Goal: Transaction & Acquisition: Book appointment/travel/reservation

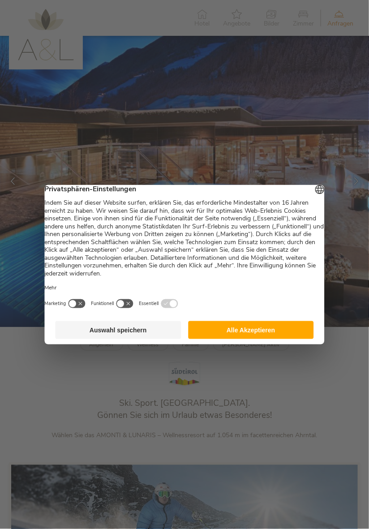
click at [139, 335] on button "Auswahl speichern" at bounding box center [119, 330] width 126 height 18
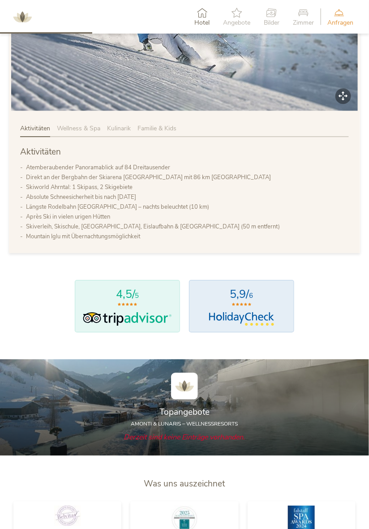
scroll to position [503, 0]
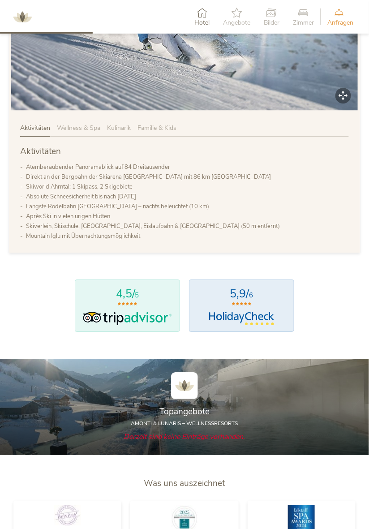
click at [88, 132] on span "Wellness & Spa" at bounding box center [78, 128] width 43 height 9
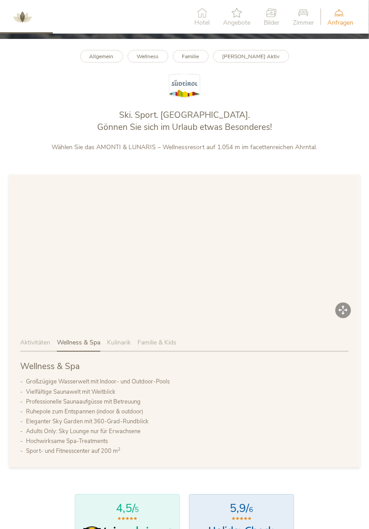
scroll to position [286, 0]
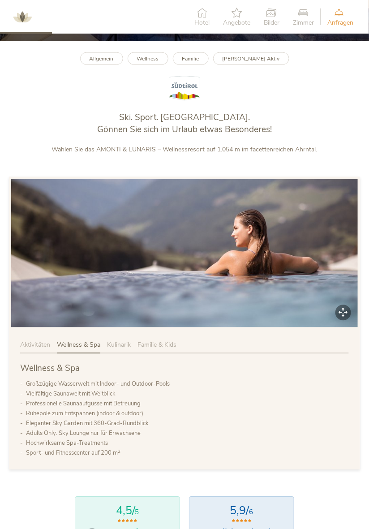
click at [120, 349] on span "Kulinarik" at bounding box center [119, 345] width 24 height 9
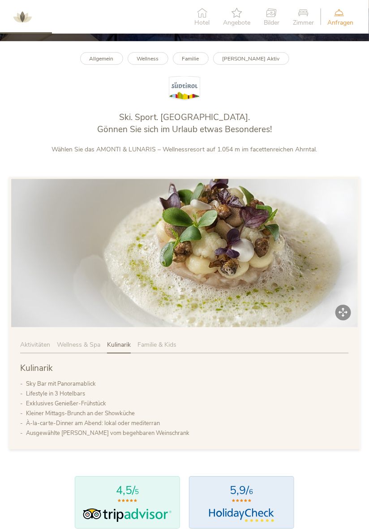
click at [163, 349] on span "Familie & Kids" at bounding box center [156, 345] width 39 height 9
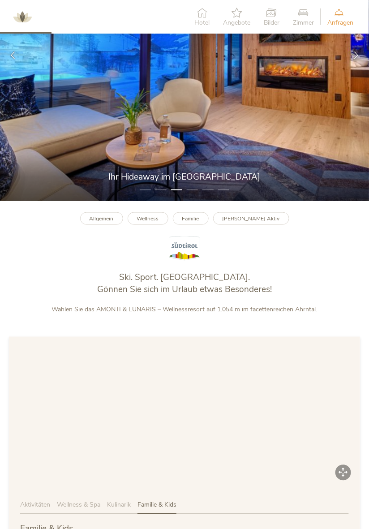
scroll to position [0, 0]
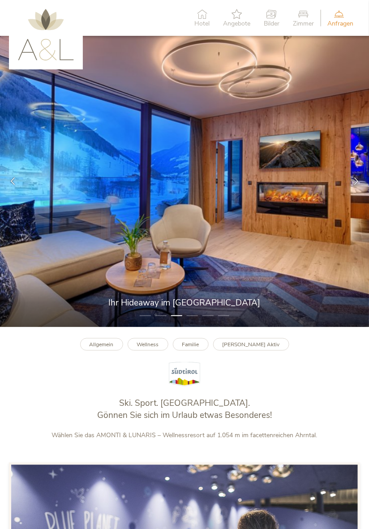
click at [206, 13] on icon at bounding box center [201, 14] width 15 height 10
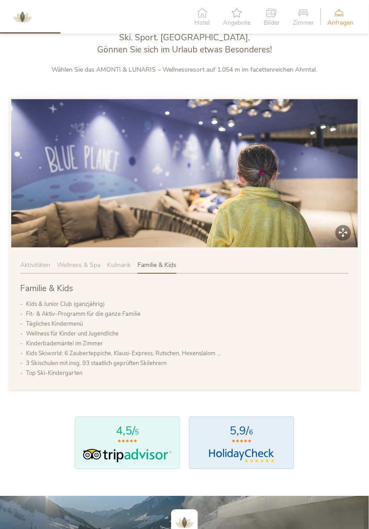
scroll to position [369, 0]
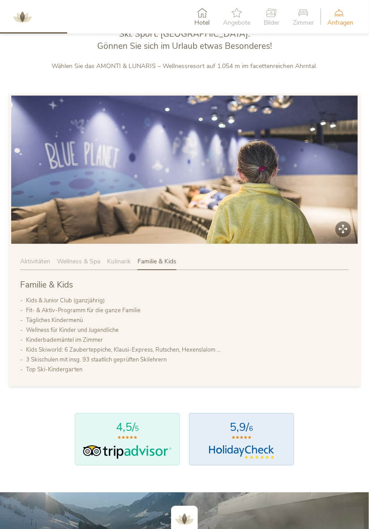
click at [346, 241] on img at bounding box center [184, 170] width 347 height 148
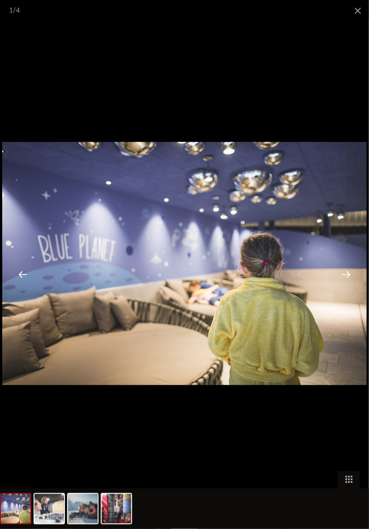
click at [343, 277] on div at bounding box center [346, 274] width 28 height 28
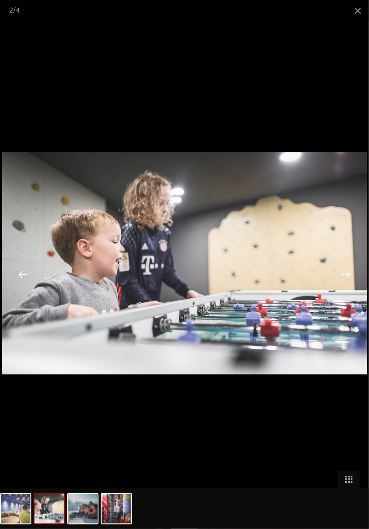
click at [348, 274] on div at bounding box center [346, 274] width 28 height 28
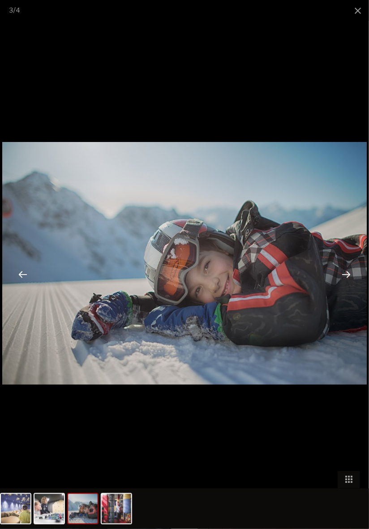
click at [347, 276] on div at bounding box center [346, 274] width 28 height 28
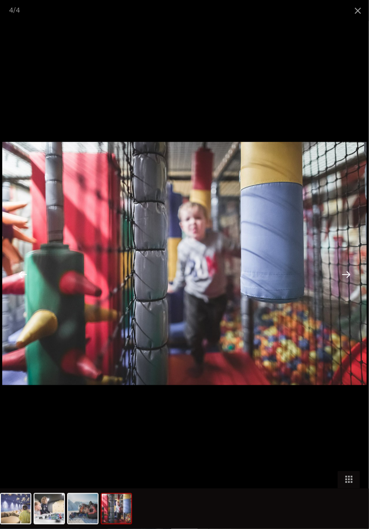
click at [344, 276] on div at bounding box center [346, 274] width 28 height 28
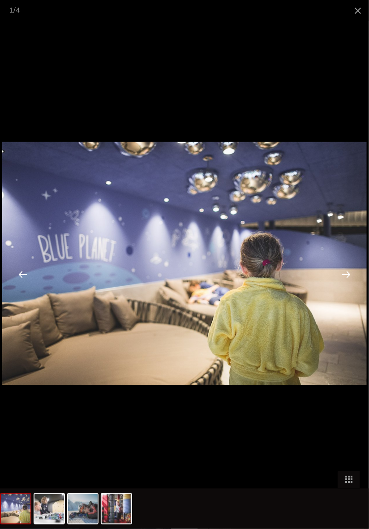
click at [345, 277] on div at bounding box center [346, 274] width 28 height 28
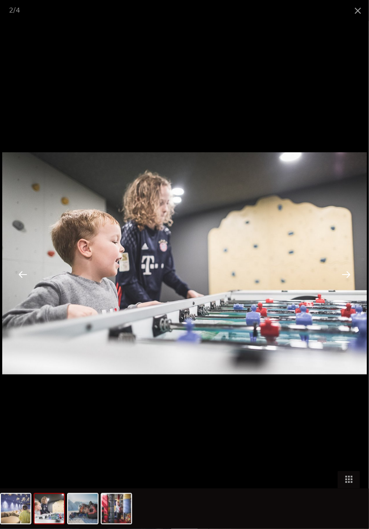
click at [346, 277] on div at bounding box center [346, 274] width 28 height 28
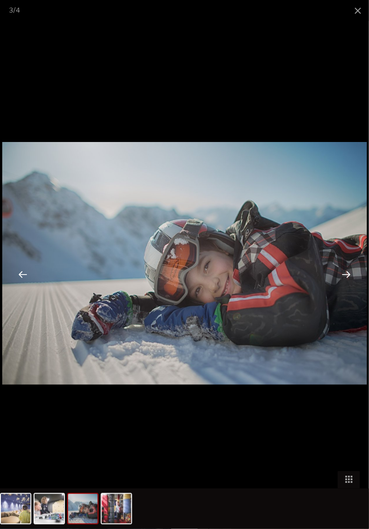
click at [343, 279] on div at bounding box center [346, 274] width 28 height 28
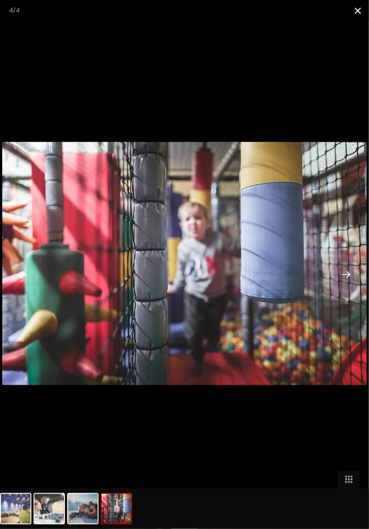
click at [357, 2] on span at bounding box center [358, 10] width 22 height 21
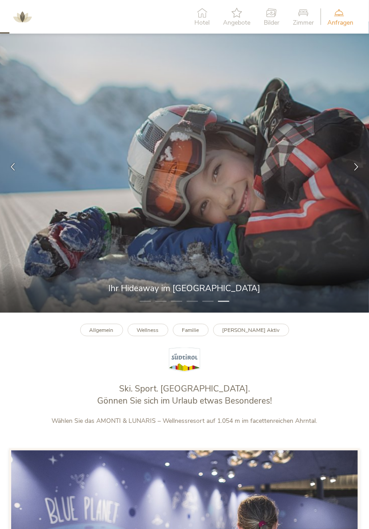
scroll to position [0, 0]
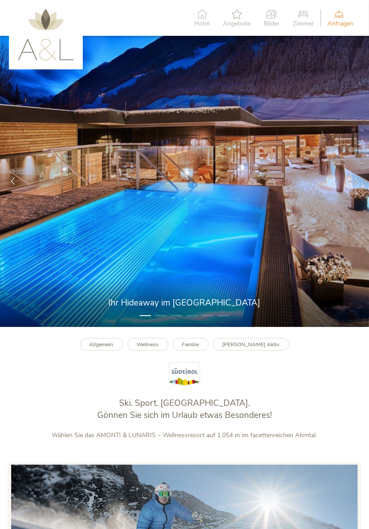
click at [307, 17] on icon at bounding box center [303, 14] width 21 height 10
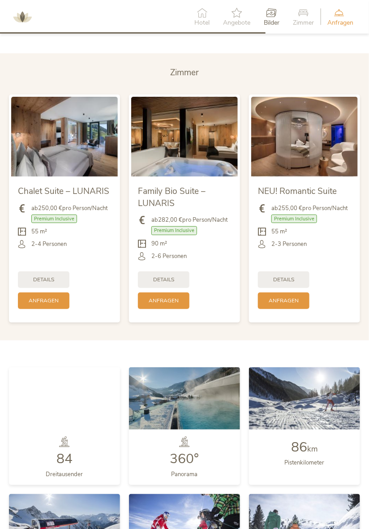
scroll to position [1476, 0]
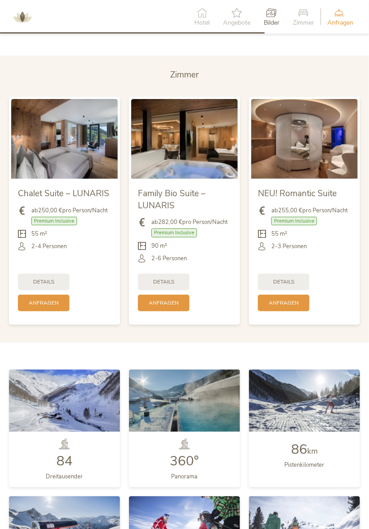
click at [68, 225] on span "Premium Inclusive" at bounding box center [54, 221] width 46 height 9
click at [56, 225] on span "Premium Inclusive" at bounding box center [54, 221] width 46 height 9
click at [46, 225] on span "Premium Inclusive" at bounding box center [54, 221] width 46 height 9
click at [56, 289] on div "Details" at bounding box center [44, 281] width 52 height 17
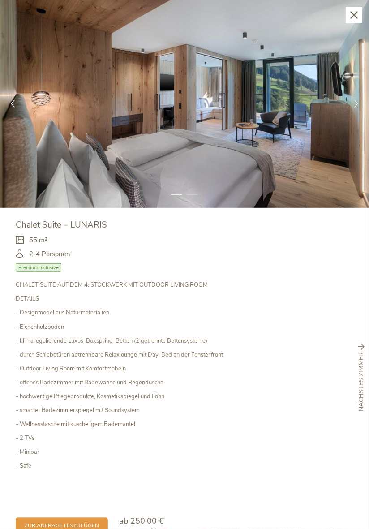
click at [349, 11] on div "Schließen" at bounding box center [354, 15] width 17 height 17
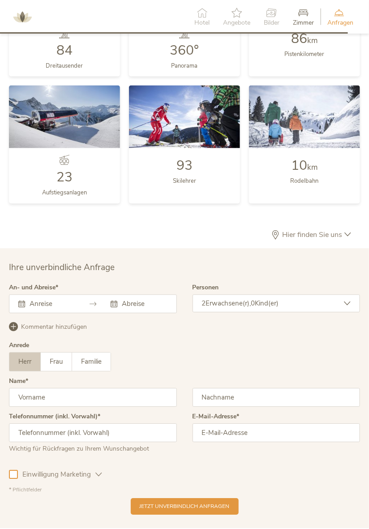
scroll to position [2027, 0]
